Goal: Information Seeking & Learning: Learn about a topic

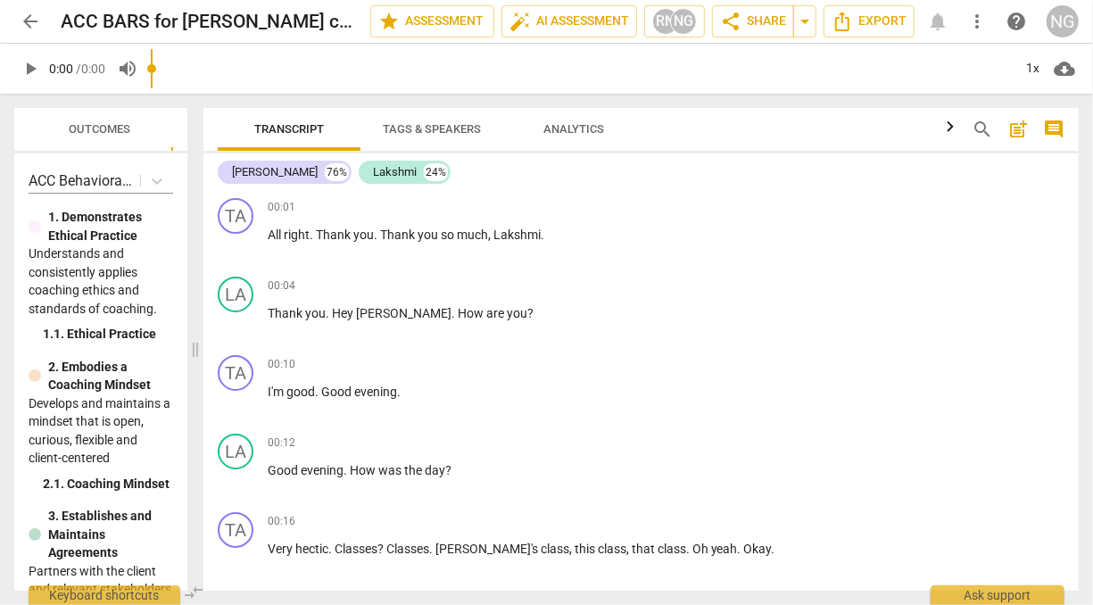
click at [194, 344] on span at bounding box center [195, 349] width 11 height 511
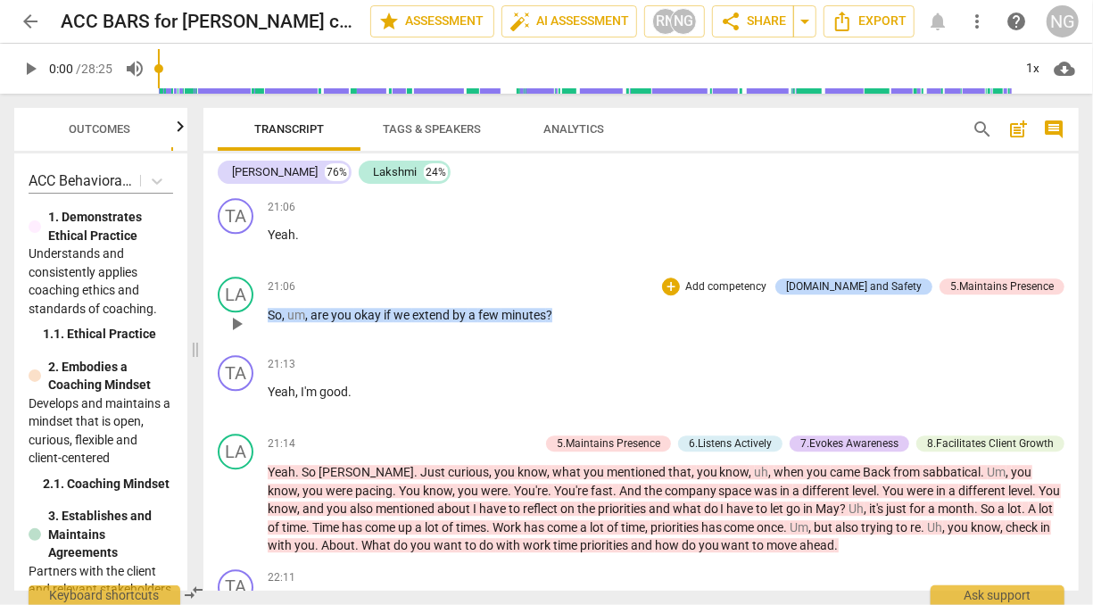
scroll to position [5530, 0]
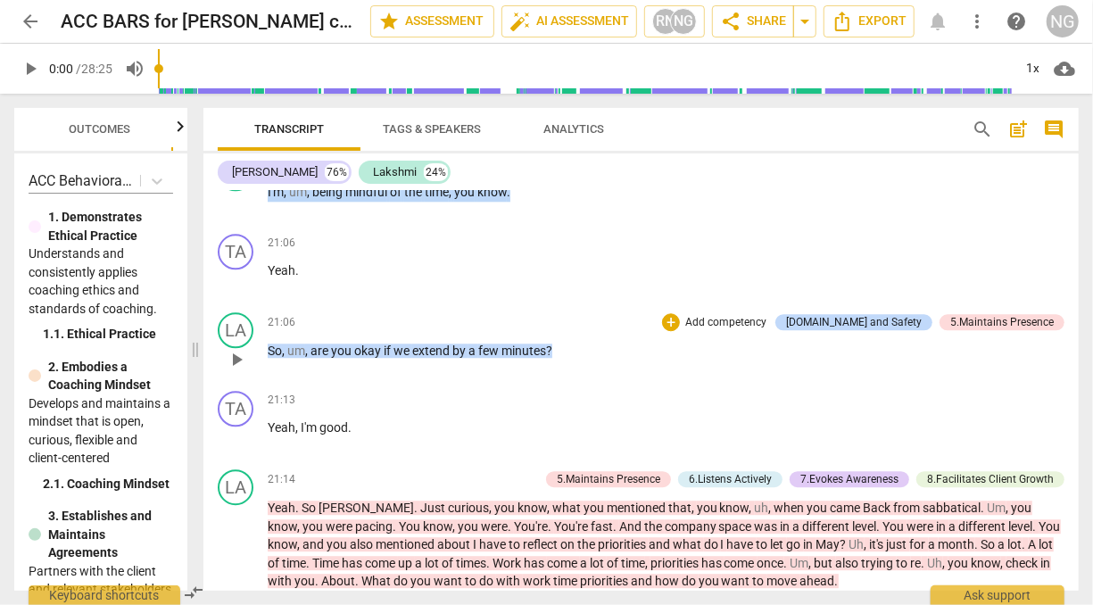
drag, startPoint x: 267, startPoint y: 247, endPoint x: 559, endPoint y: 406, distance: 332.9
click at [559, 406] on div "TA play_arrow pause 00:01 + Add competency keyboard_arrow_right All right . Tha…" at bounding box center [640, 391] width 875 height 400
copy p "I'm , um , being mindful of the time , you know ."
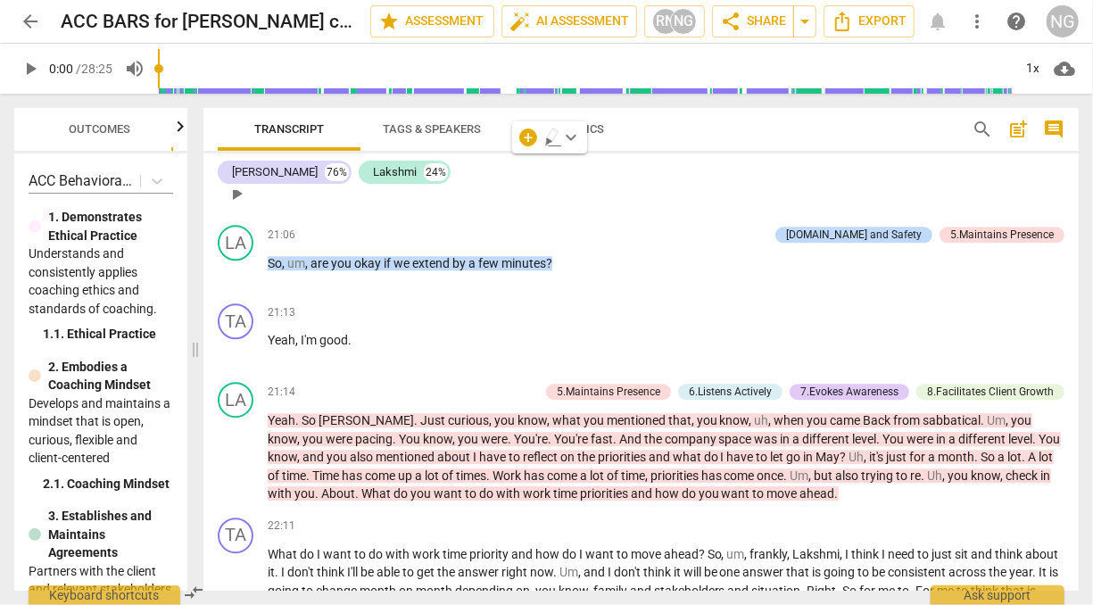
scroll to position [5621, 0]
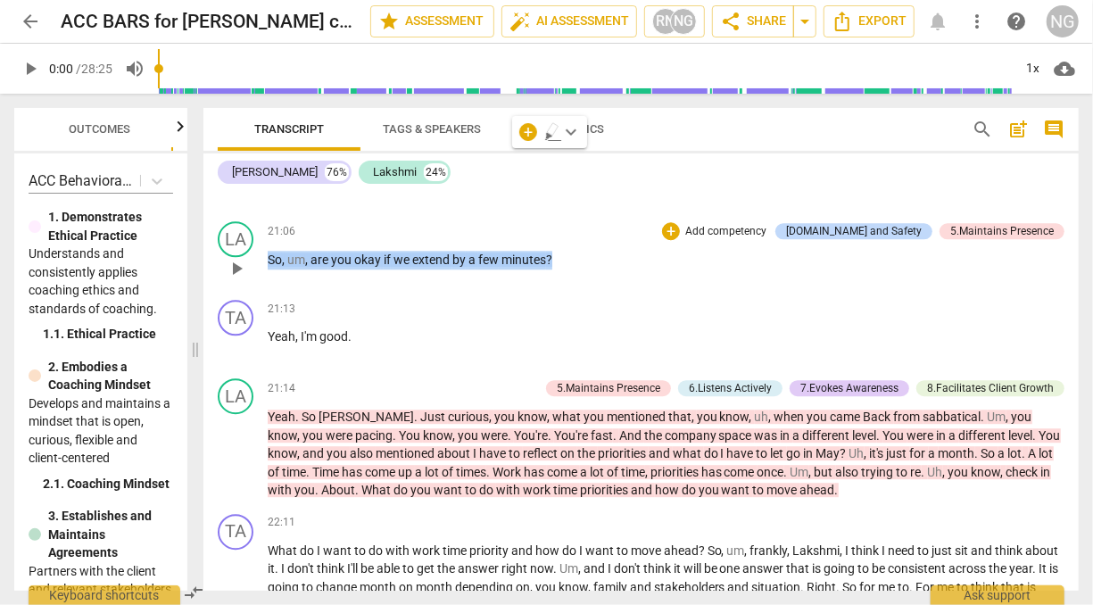
drag, startPoint x: 568, startPoint y: 306, endPoint x: 269, endPoint y: 311, distance: 298.8
click at [269, 269] on p "So , um , are you okay if we extend by a few minutes ?" at bounding box center [666, 260] width 796 height 19
copy p "So , um , are you okay if we extend by a few minutes ?"
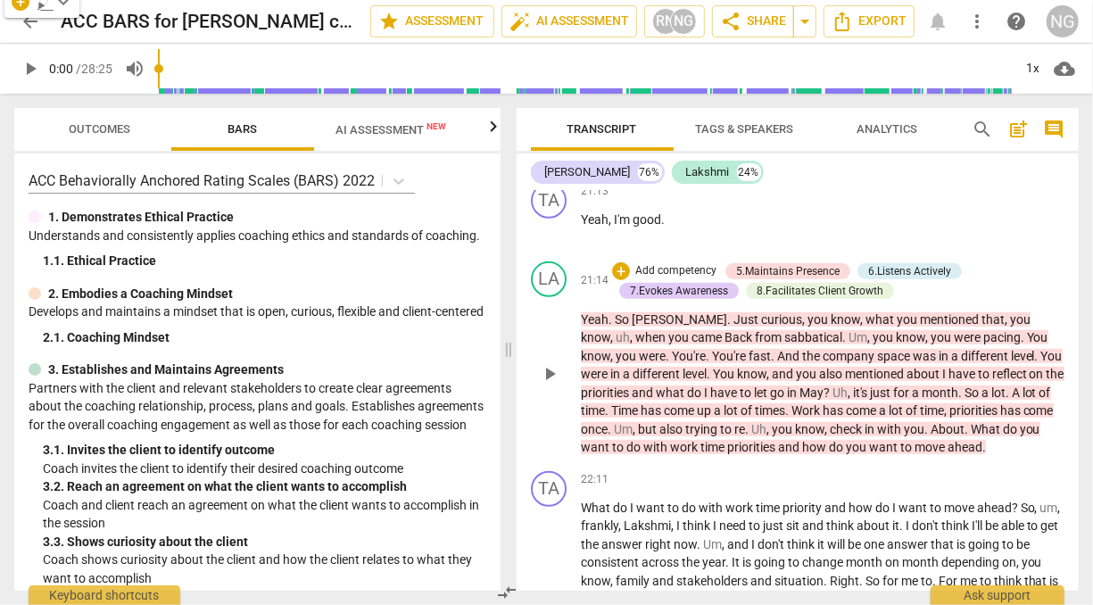
scroll to position [9300, 0]
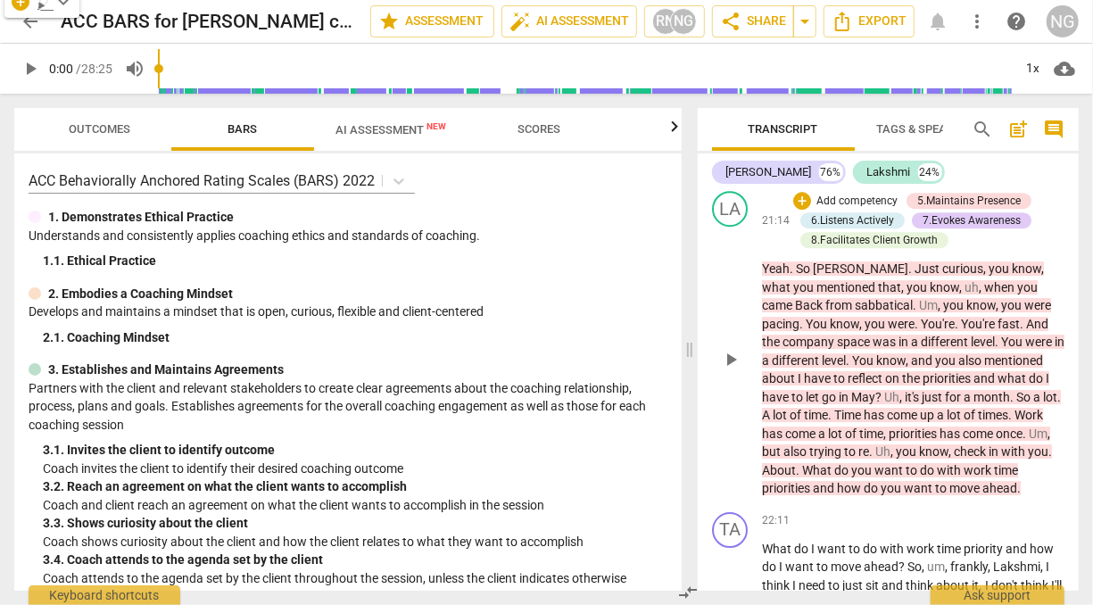
drag, startPoint x: 197, startPoint y: 344, endPoint x: 691, endPoint y: 342, distance: 494.1
click at [691, 342] on span at bounding box center [689, 349] width 11 height 511
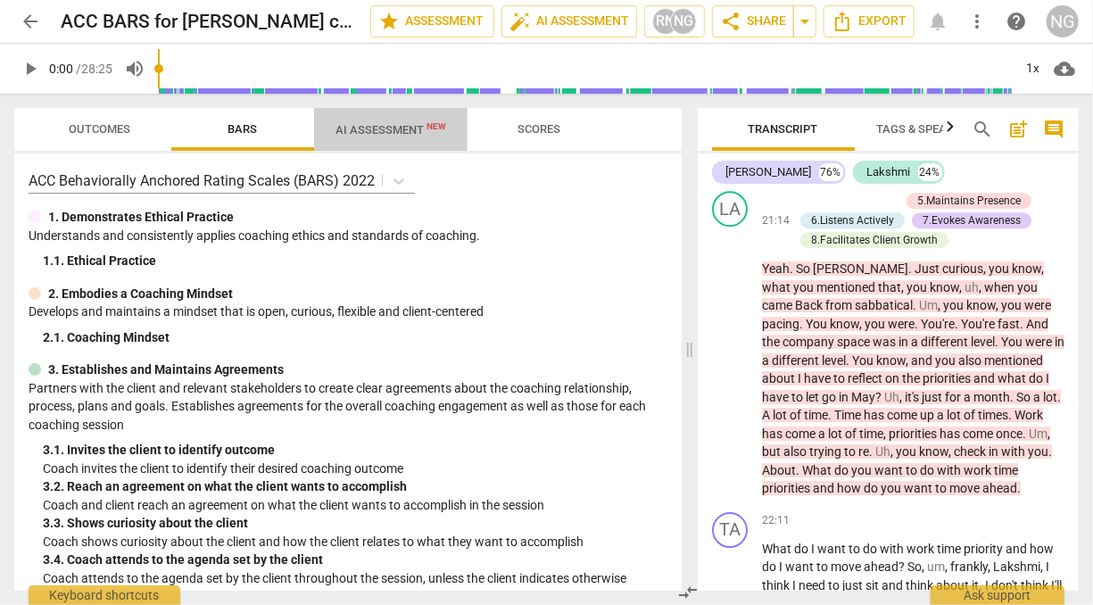
click at [411, 125] on span "AI Assessment New" at bounding box center [390, 129] width 111 height 13
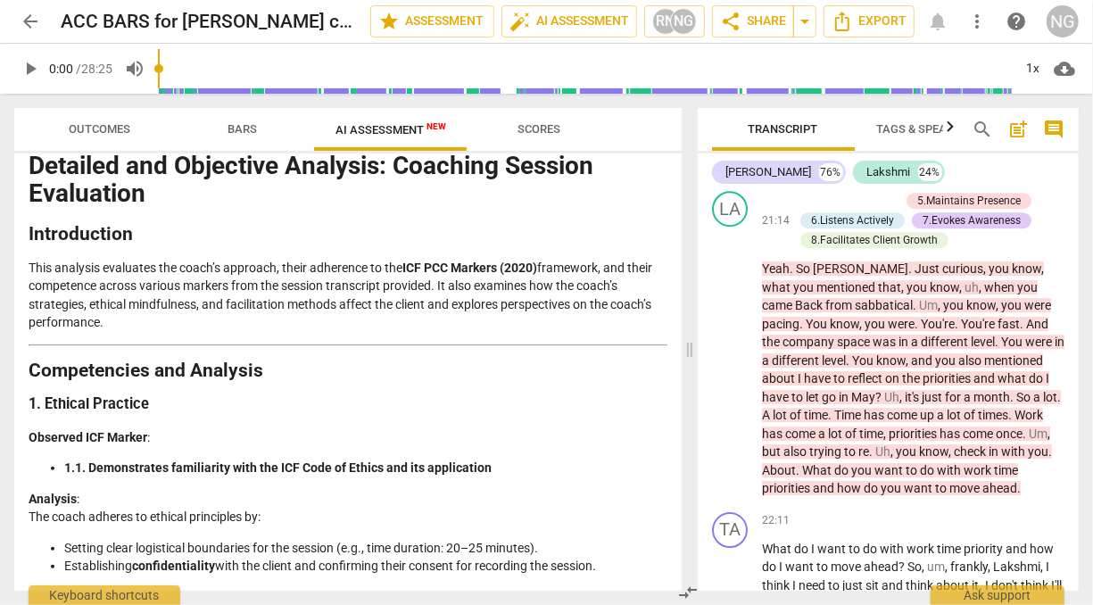
scroll to position [0, 0]
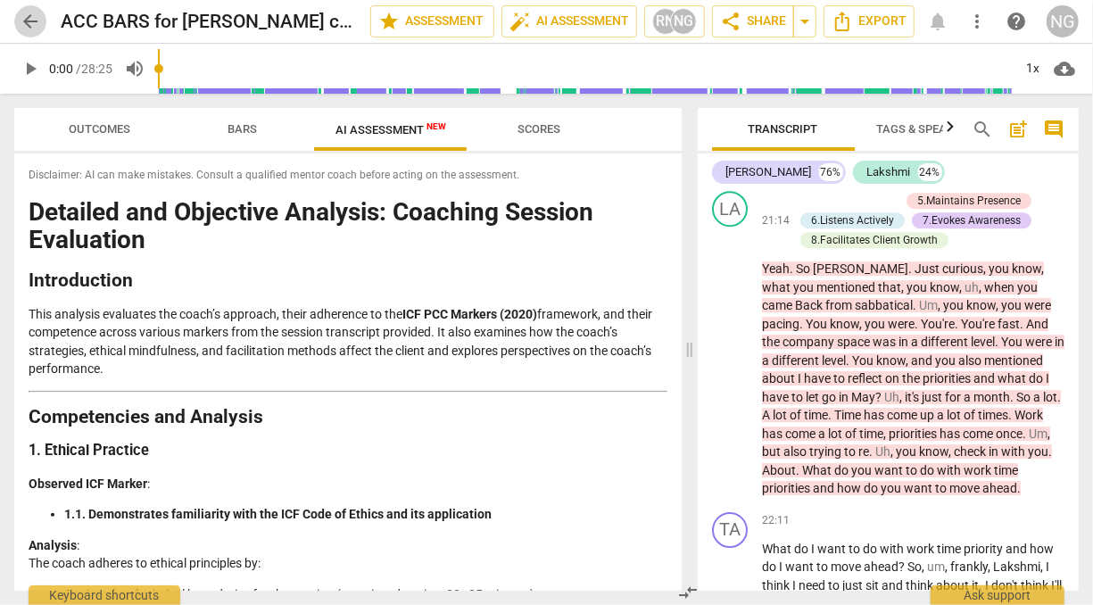
click at [42, 25] on span "arrow_back" at bounding box center [30, 21] width 32 height 21
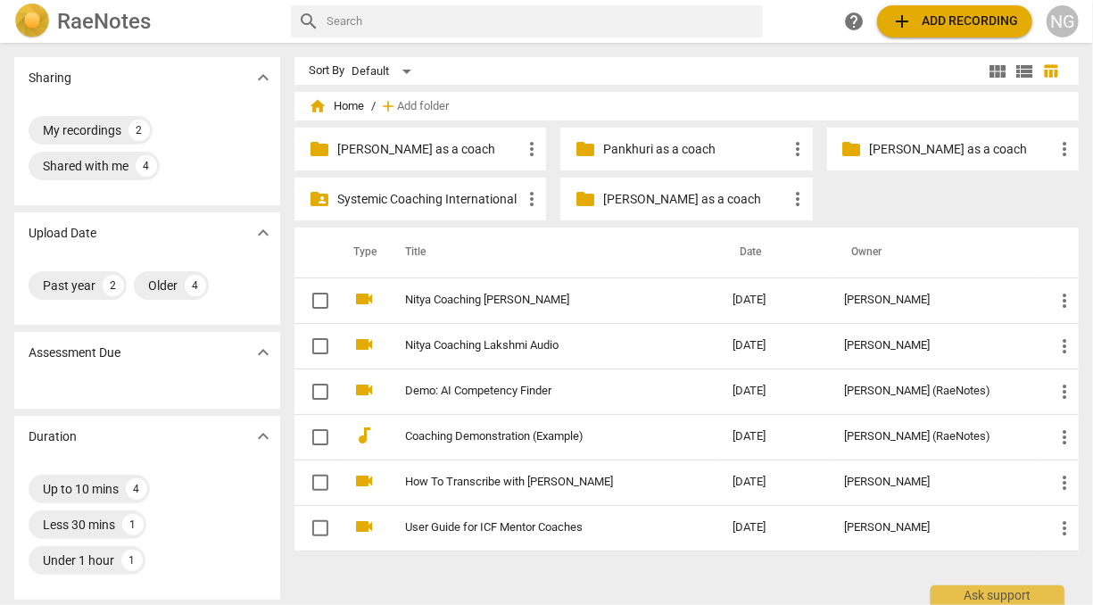
click at [421, 141] on p "[PERSON_NAME] as a coach" at bounding box center [429, 149] width 184 height 19
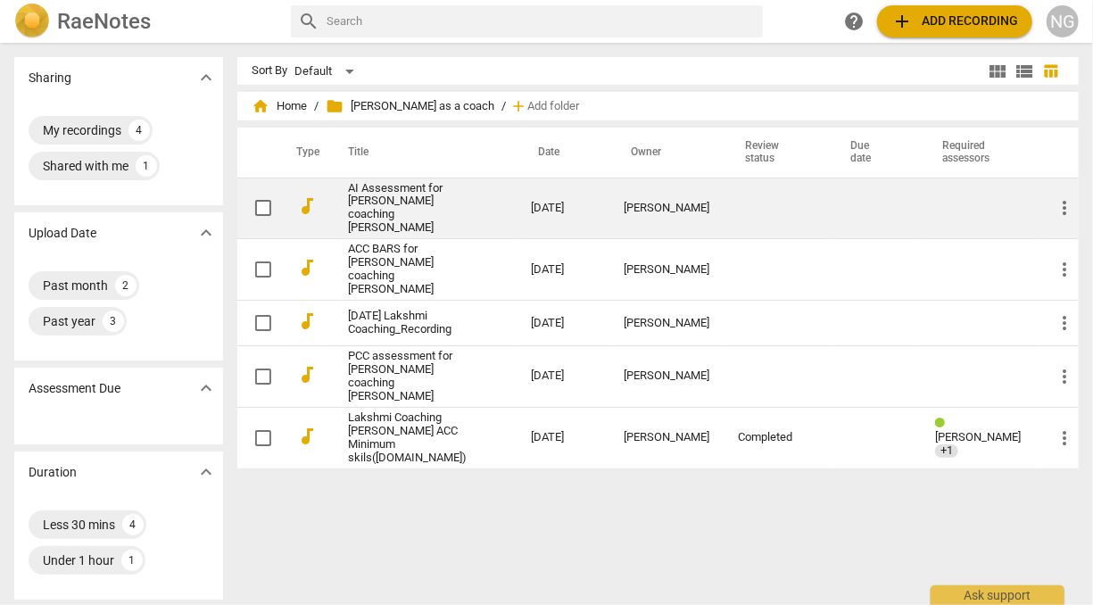
click at [421, 184] on link "AI Assessment for [PERSON_NAME] coaching [PERSON_NAME]" at bounding box center [407, 209] width 119 height 54
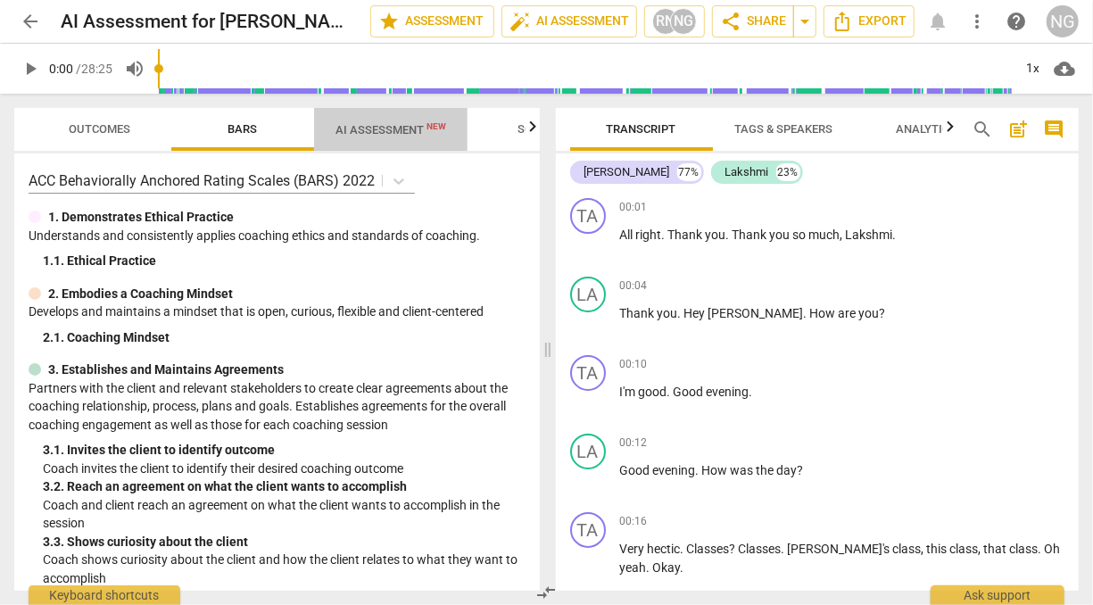
click at [390, 127] on span "AI Assessment New" at bounding box center [390, 129] width 111 height 13
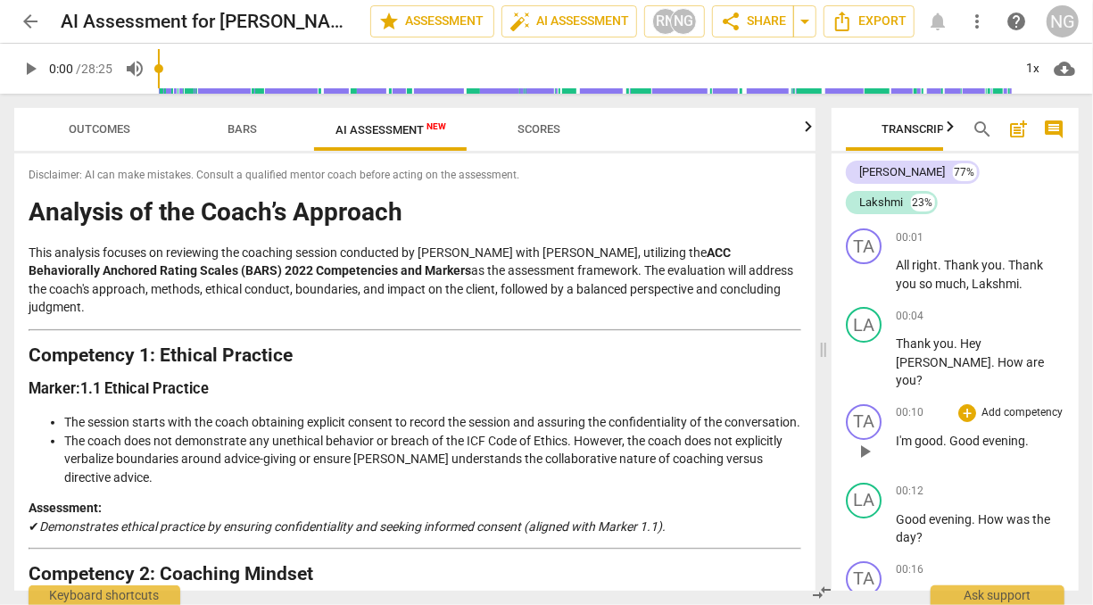
drag, startPoint x: 545, startPoint y: 351, endPoint x: 821, endPoint y: 360, distance: 275.8
click at [821, 360] on span at bounding box center [823, 349] width 11 height 511
click at [527, 380] on h3 "Marker: 1.1 Ethical Practice" at bounding box center [415, 389] width 772 height 19
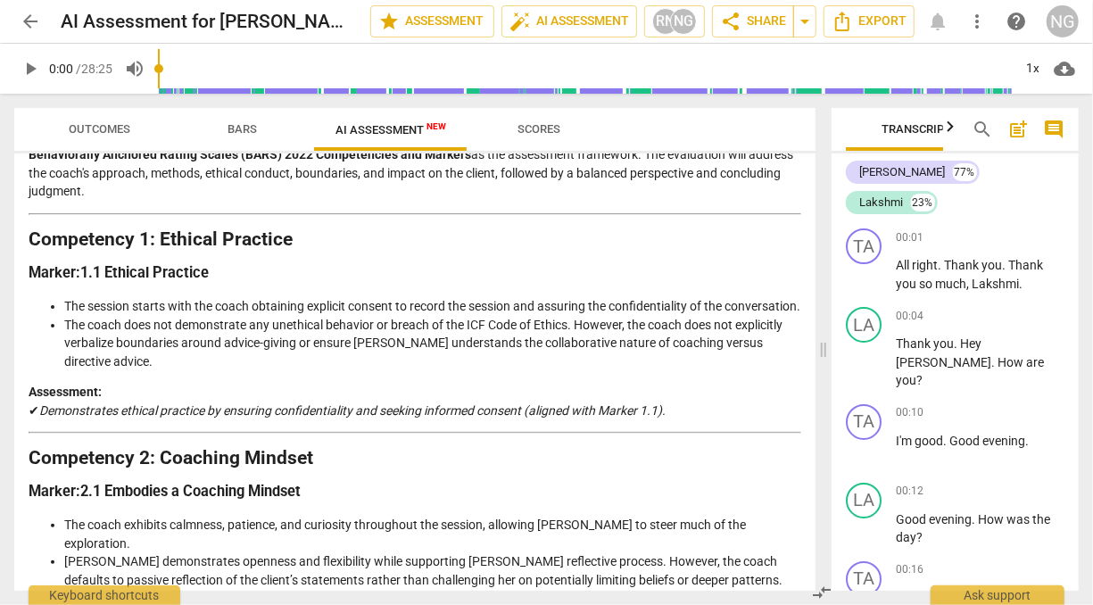
scroll to position [117, 0]
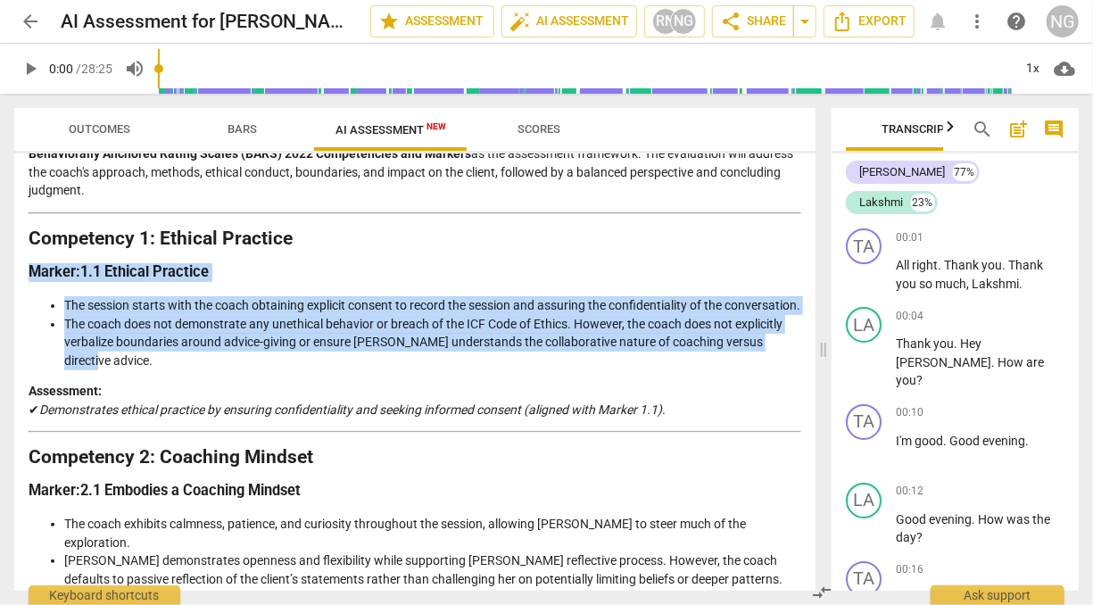
drag, startPoint x: 33, startPoint y: 249, endPoint x: 784, endPoint y: 341, distance: 756.6
copy div "Marker: 1.1 Ethical Practice The session starts with the coach obtaining explic…"
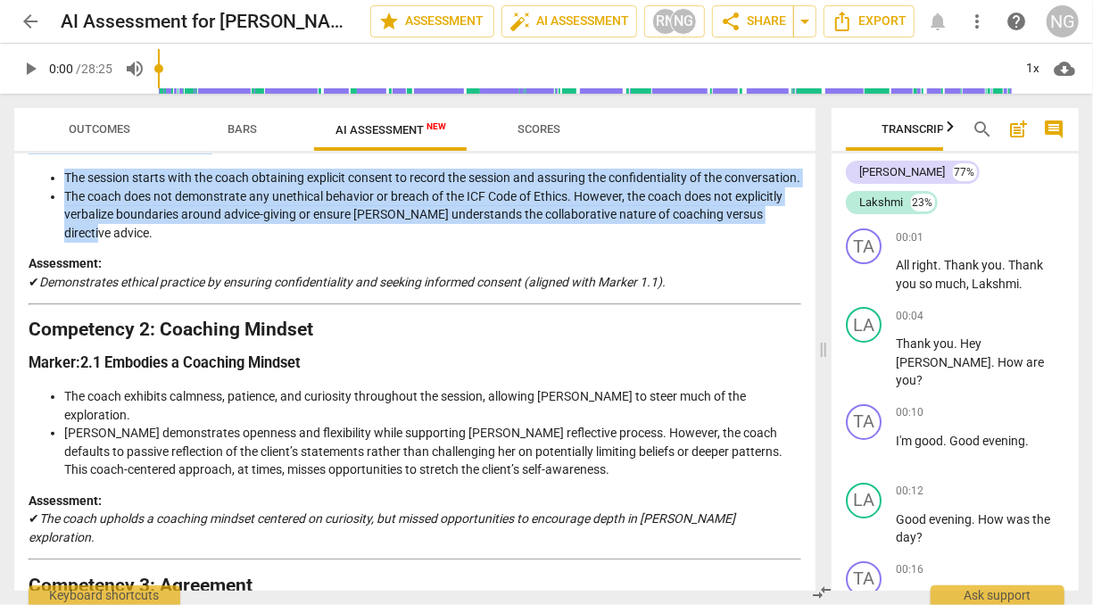
scroll to position [292, 0]
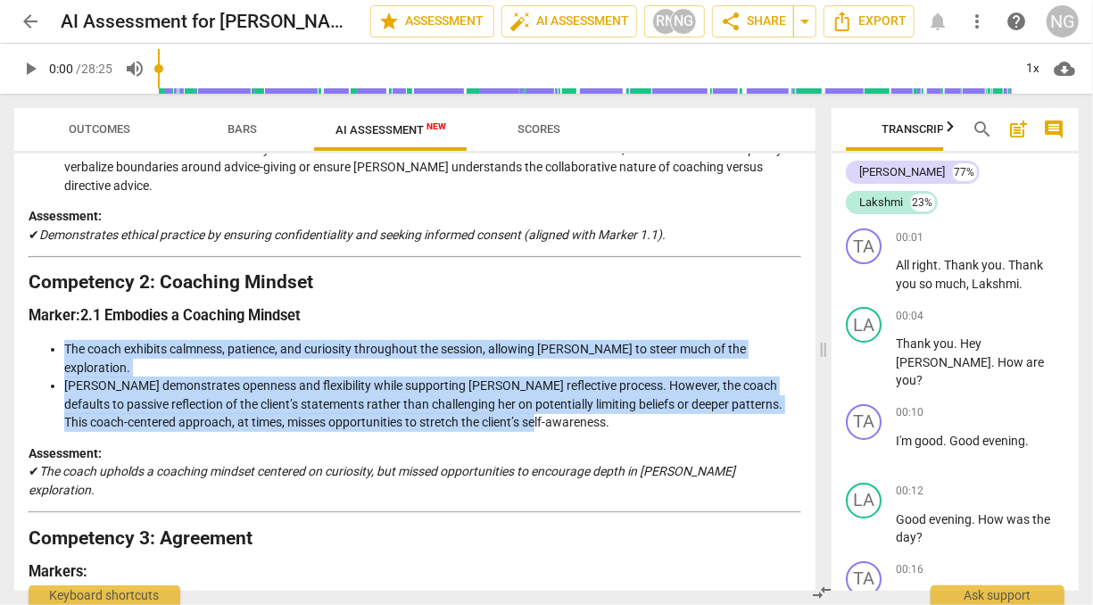
drag, startPoint x: 65, startPoint y: 331, endPoint x: 555, endPoint y: 389, distance: 493.1
click at [555, 389] on ul "The coach exhibits calmness, patience, and curiosity throughout the session, al…" at bounding box center [415, 386] width 772 height 92
copy ul "The coach exhibits calmness, patience, and curiosity throughout the session, al…"
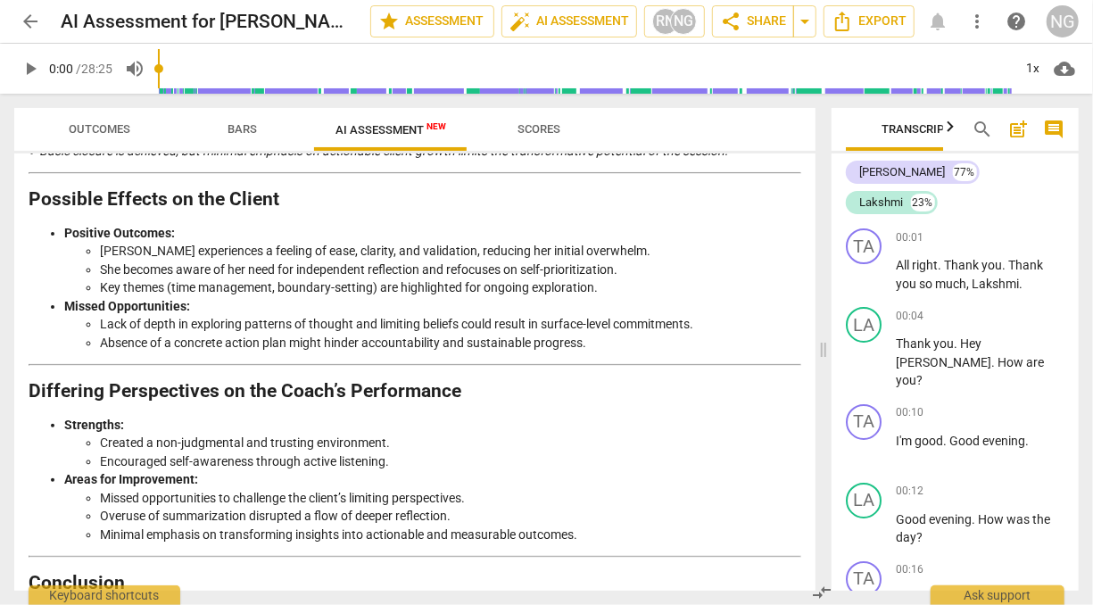
scroll to position [3593, 0]
